Goal: Task Accomplishment & Management: Complete application form

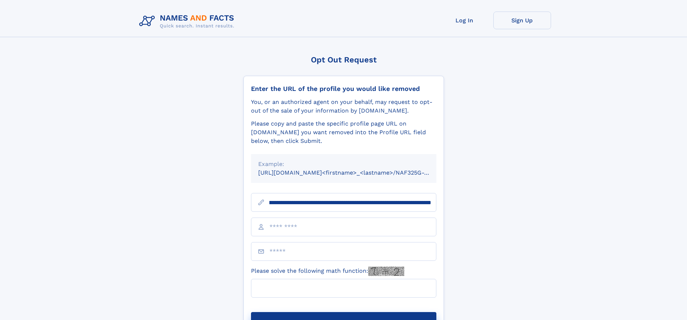
scroll to position [0, 91]
type input "**********"
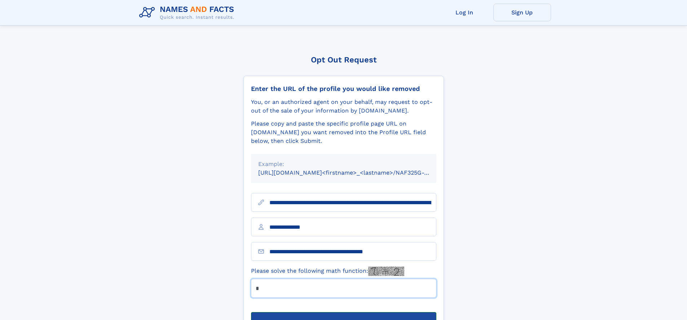
type input "*"
click at [343, 312] on button "Submit Opt Out Request" at bounding box center [343, 323] width 185 height 23
